Goal: Information Seeking & Learning: Learn about a topic

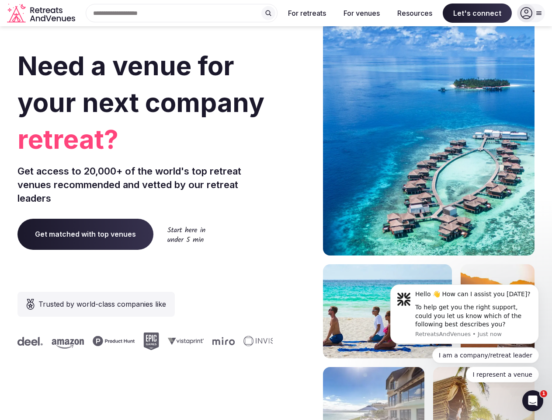
click at [276, 210] on div "Need a venue for your next company retreat? Get access to 20,000+ of the world'…" at bounding box center [275, 261] width 517 height 527
click at [182, 13] on div "Search Popular Destinations [GEOGRAPHIC_DATA], [GEOGRAPHIC_DATA] [GEOGRAPHIC_DA…" at bounding box center [178, 13] width 199 height 18
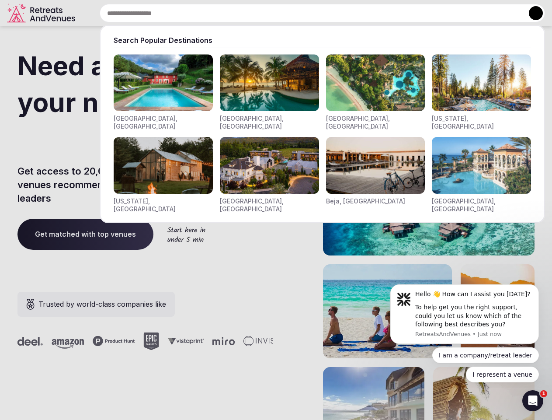
click at [268, 13] on input "text" at bounding box center [323, 13] width 446 height 18
click at [307, 13] on input "text" at bounding box center [323, 13] width 446 height 18
click at [362, 13] on input "text" at bounding box center [323, 13] width 446 height 18
click at [415, 13] on input "text" at bounding box center [323, 13] width 446 height 18
click at [477, 13] on input "text" at bounding box center [323, 13] width 446 height 18
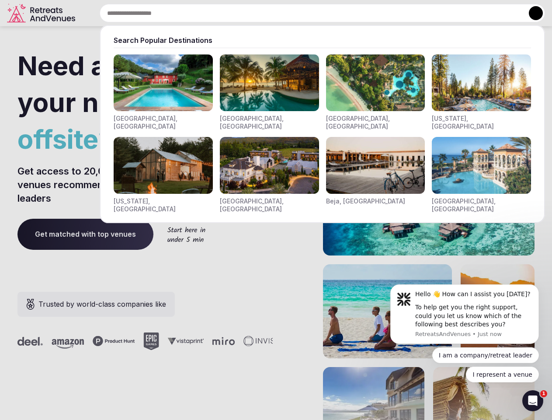
click at [531, 13] on button at bounding box center [536, 13] width 14 height 14
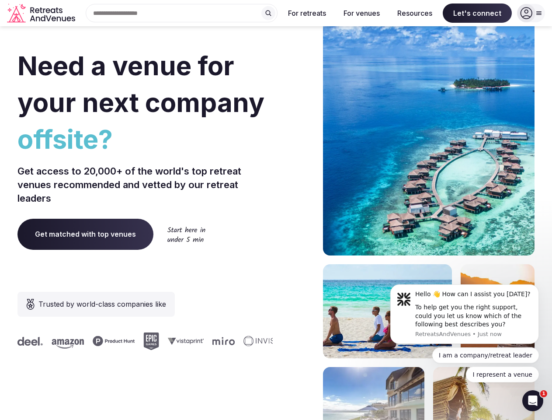
click at [465, 314] on div "To help get you the right support, could you let us know which of the following…" at bounding box center [473, 316] width 117 height 26
